Goal: Information Seeking & Learning: Learn about a topic

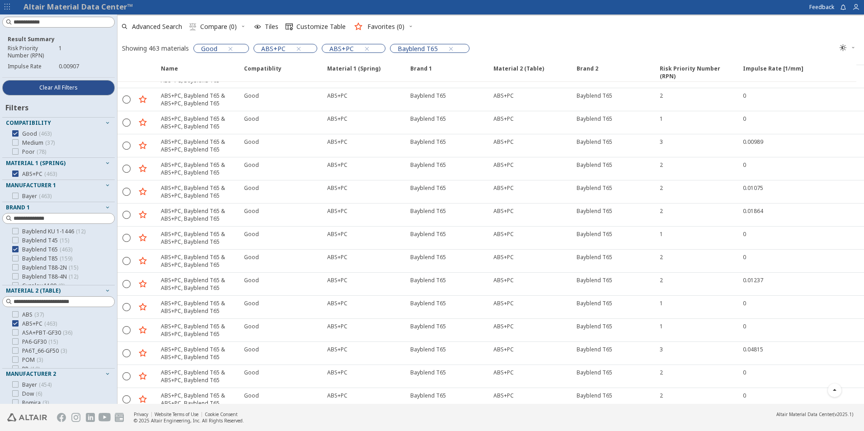
scroll to position [3833, 0]
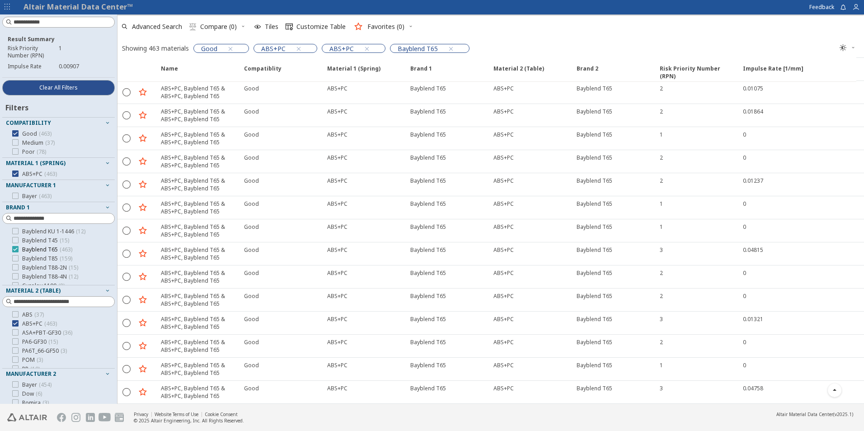
click at [14, 248] on icon at bounding box center [15, 249] width 6 height 6
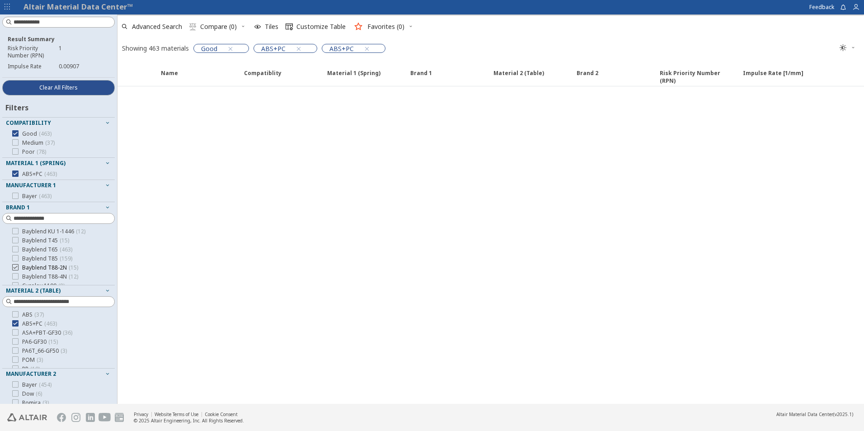
click at [17, 265] on icon at bounding box center [15, 267] width 6 height 6
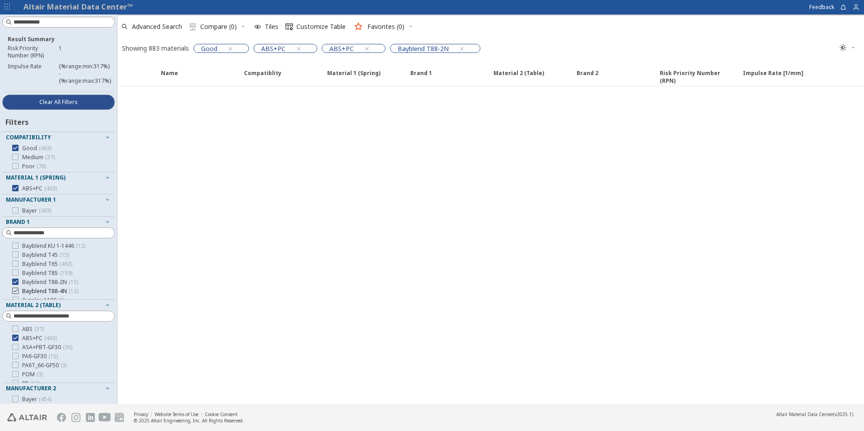
click at [15, 273] on icon at bounding box center [15, 272] width 6 height 6
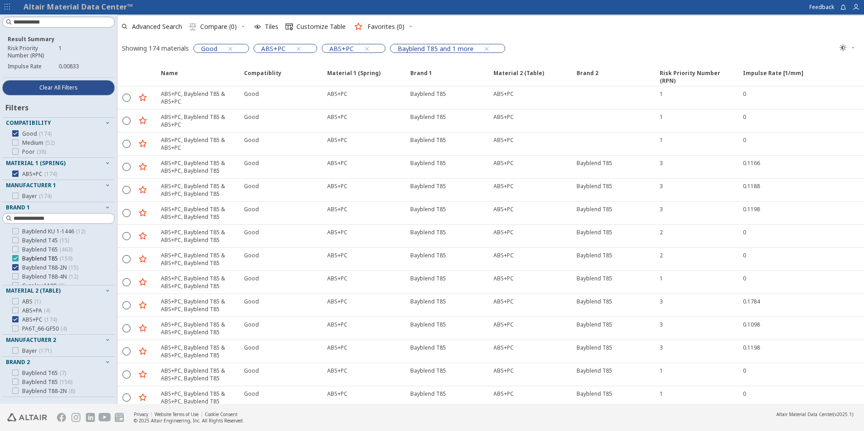
click at [16, 259] on icon at bounding box center [15, 258] width 6 height 6
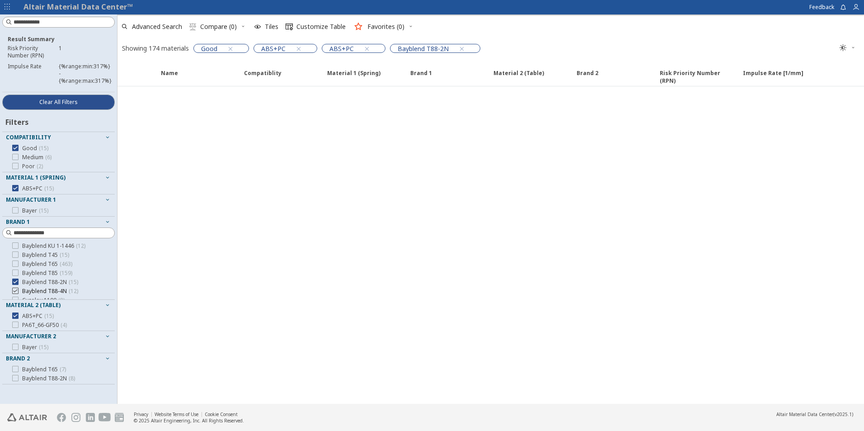
click at [15, 289] on icon at bounding box center [15, 291] width 6 height 6
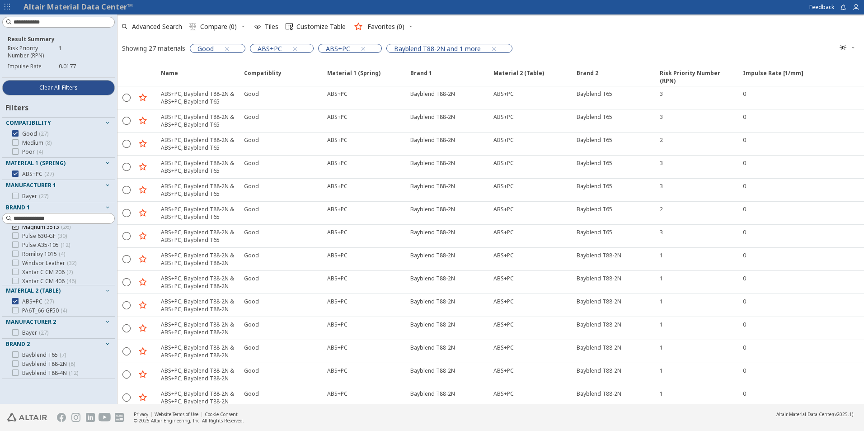
scroll to position [97, 0]
click at [13, 355] on icon at bounding box center [15, 354] width 6 height 6
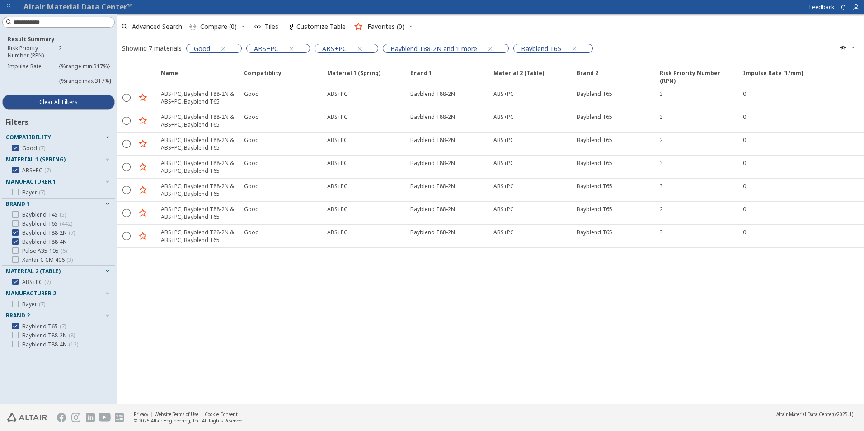
click at [109, 136] on icon "button" at bounding box center [107, 136] width 7 height 7
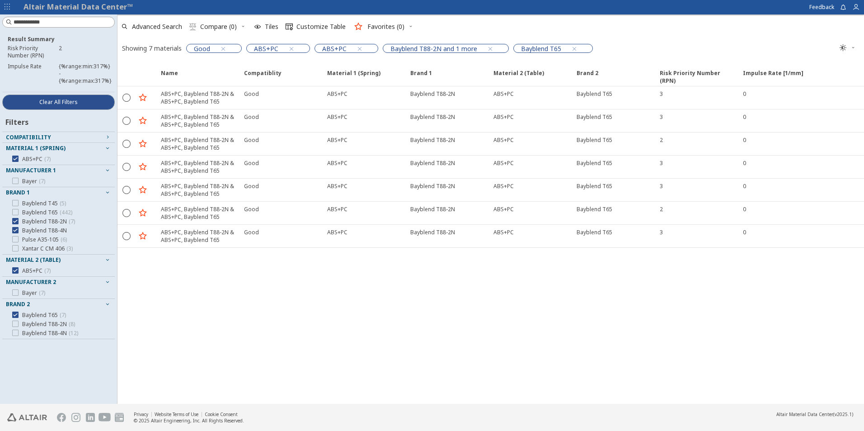
click at [108, 136] on icon "button" at bounding box center [107, 136] width 7 height 7
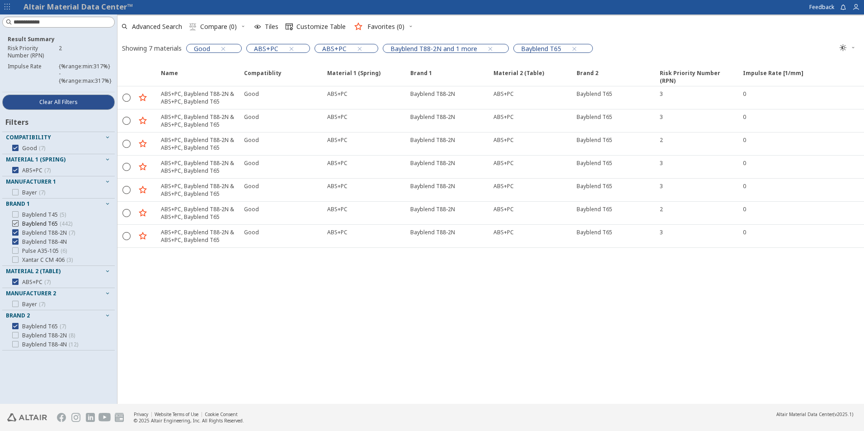
click at [14, 222] on icon at bounding box center [15, 223] width 6 height 6
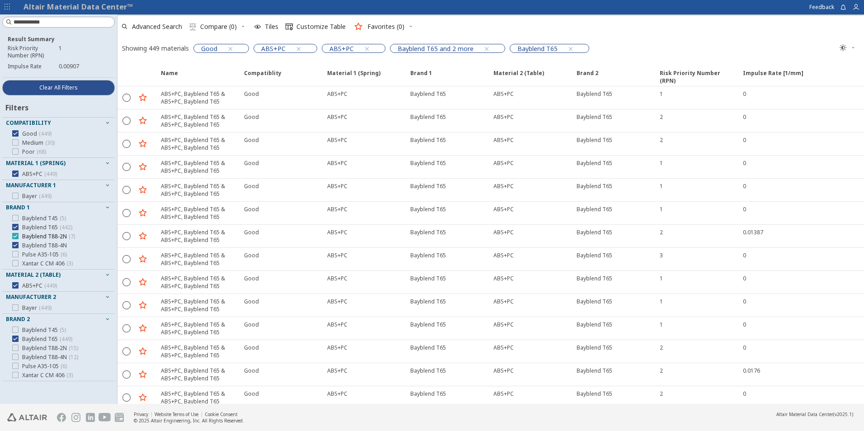
click at [14, 236] on icon at bounding box center [15, 236] width 6 height 6
click at [16, 243] on icon at bounding box center [15, 245] width 6 height 6
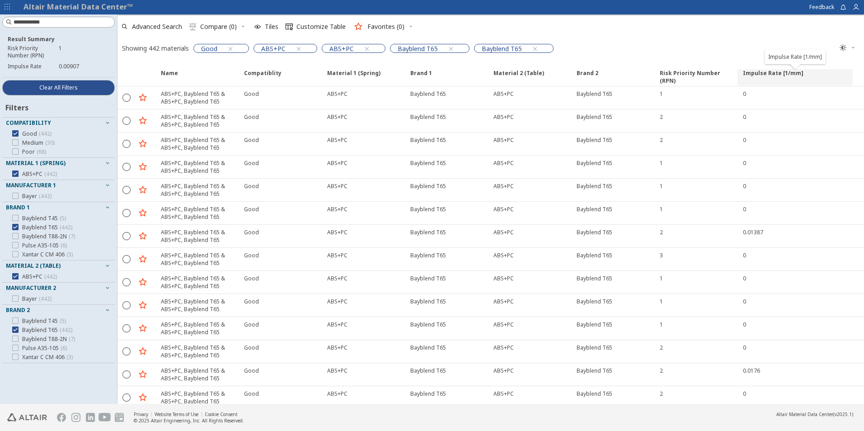
click at [773, 74] on span "Impulse Rate [1/mm]" at bounding box center [773, 77] width 61 height 16
click at [765, 73] on span "Impulse Rate [1/mm]" at bounding box center [773, 77] width 61 height 16
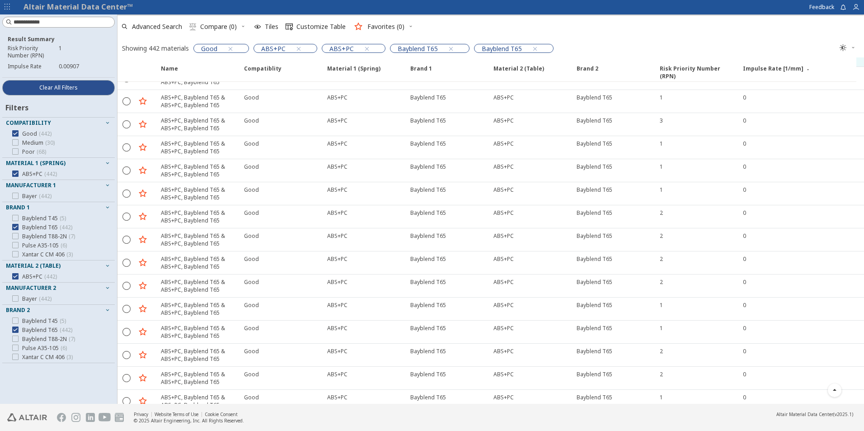
scroll to position [2260, 0]
